Goal: Task Accomplishment & Management: Use online tool/utility

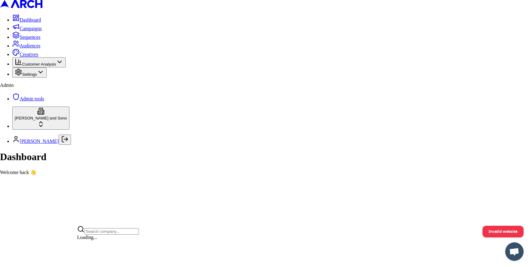
click at [71, 180] on html "Dashboard Campaigns Sequences Audiences Creatives Customer Analysis Settings Ad…" at bounding box center [265, 90] width 531 height 180
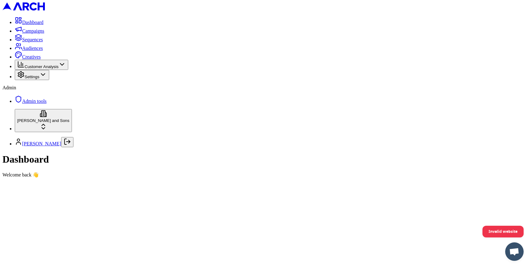
click at [41, 59] on span "Creatives" at bounding box center [31, 56] width 18 height 5
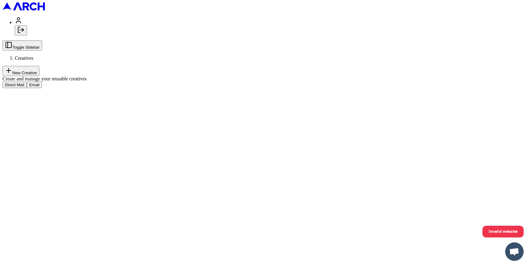
click at [42, 81] on button "Email" at bounding box center [34, 84] width 15 height 6
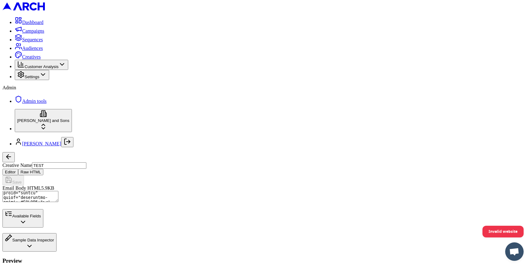
scroll to position [1001, 0]
click at [43, 223] on button "Available Fields" at bounding box center [22, 218] width 41 height 18
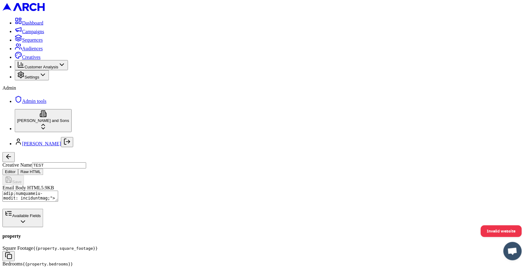
scroll to position [69, 0]
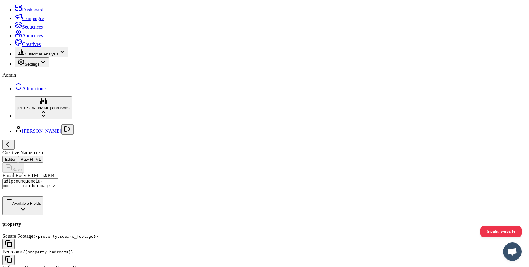
scroll to position [172, 0]
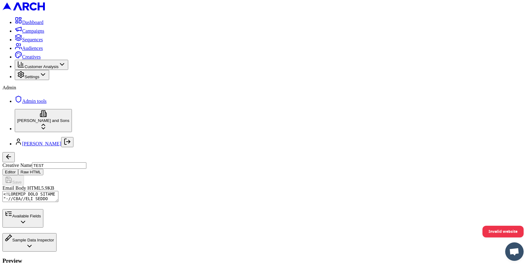
click at [57, 251] on button "Sample Data Inspector" at bounding box center [29, 242] width 54 height 18
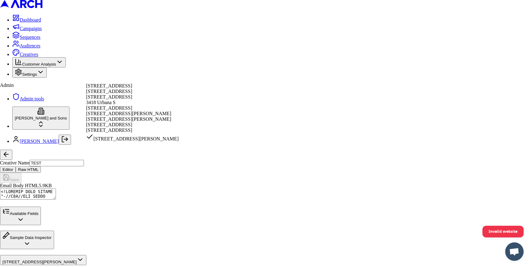
select select "f9fc2cc2-550f-4710-a12c-9129a9f01c96"
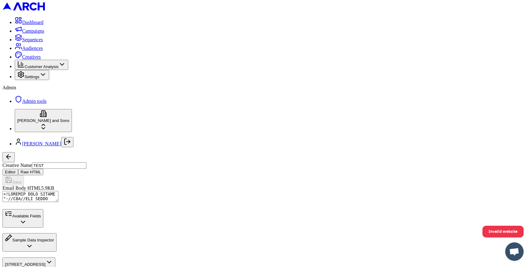
click at [27, 218] on icon "button" at bounding box center [22, 221] width 7 height 7
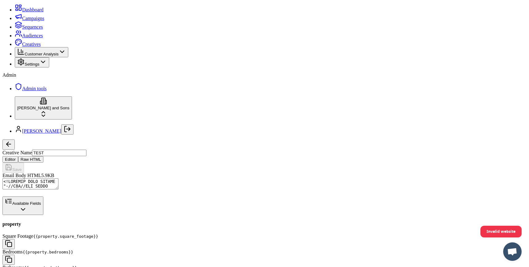
scroll to position [39, 0]
